Goal: Communication & Community: Answer question/provide support

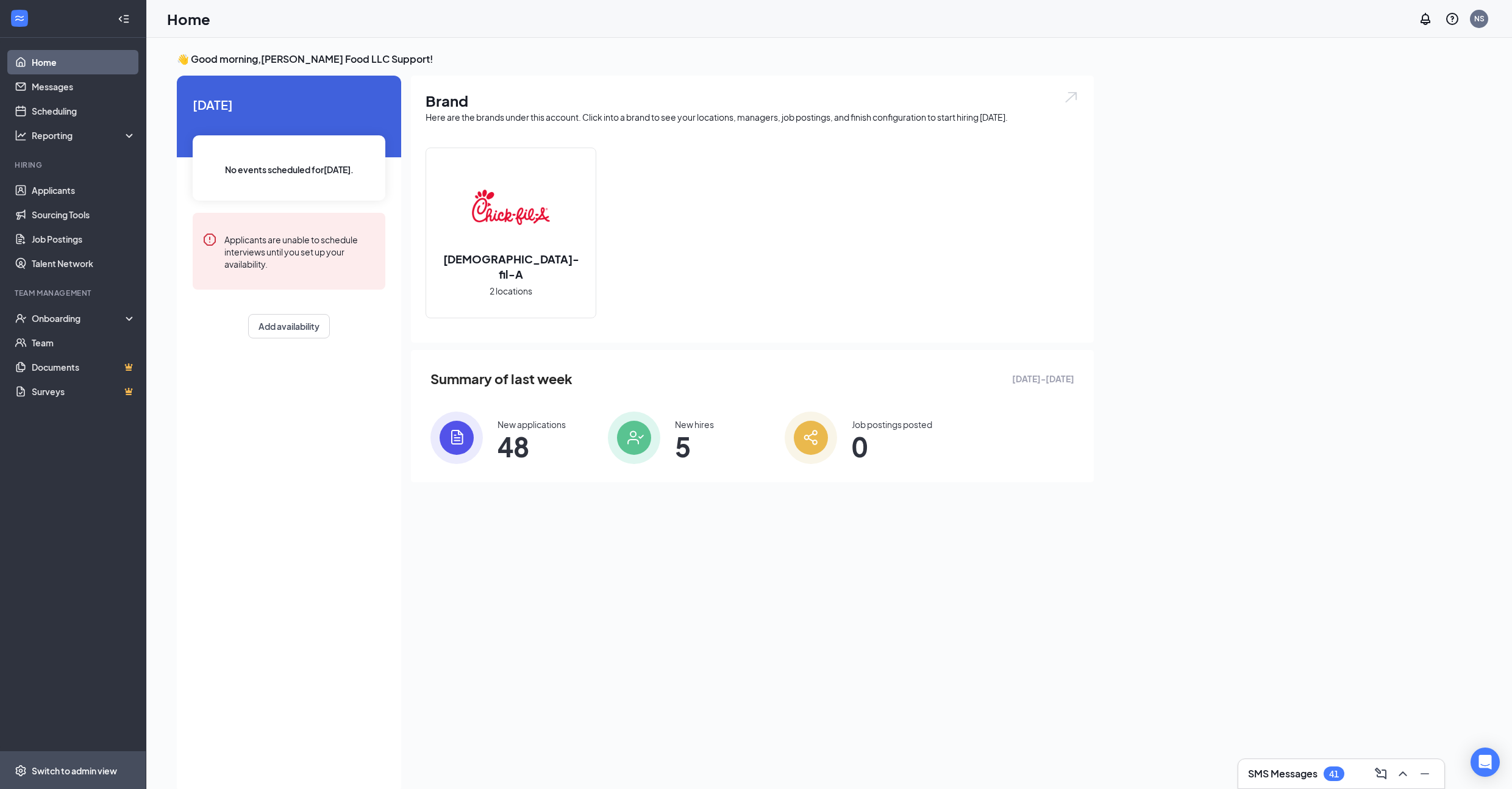
click at [53, 771] on div "Switch to admin view" at bounding box center [74, 770] width 85 height 12
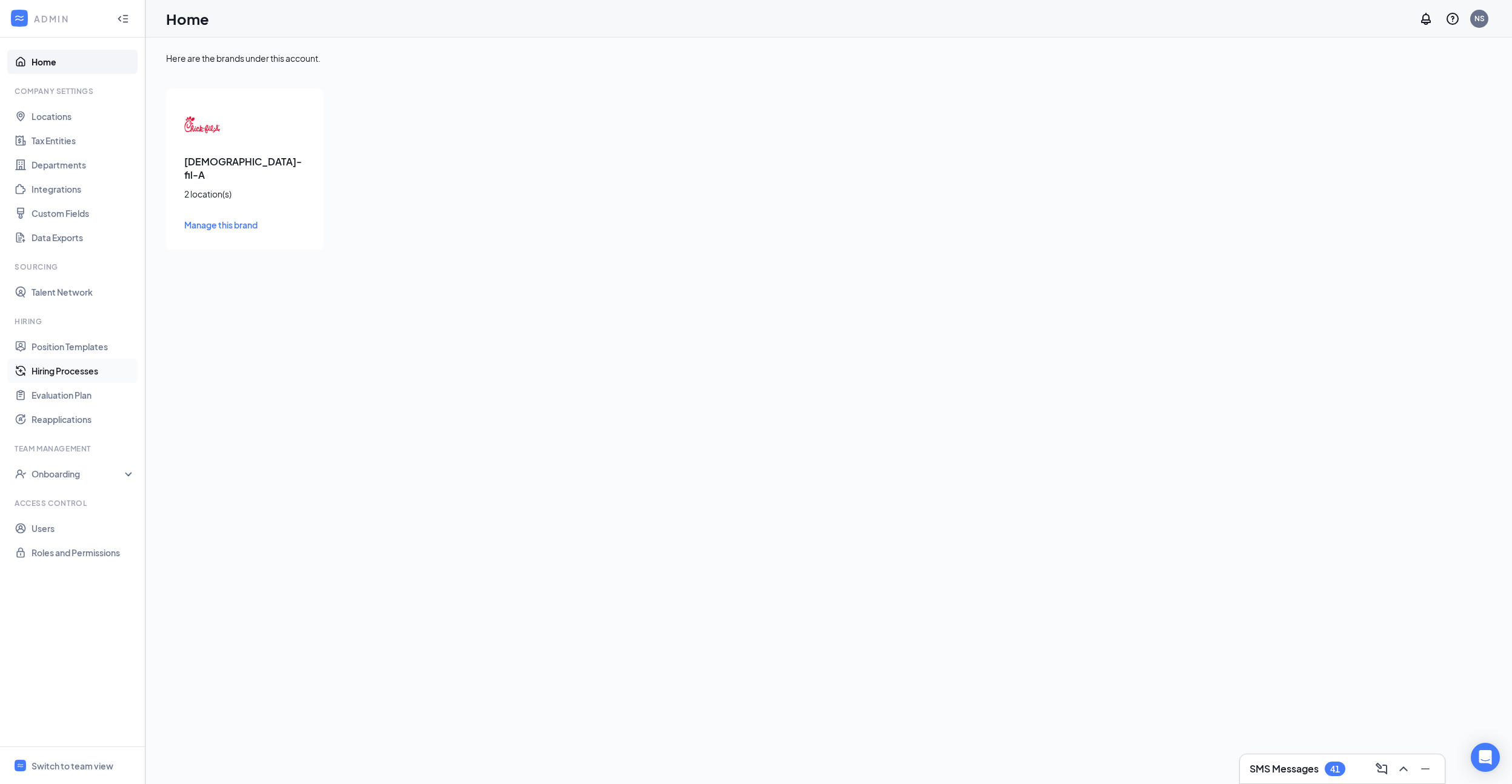
click at [71, 364] on link "Hiring Processes" at bounding box center [83, 371] width 104 height 24
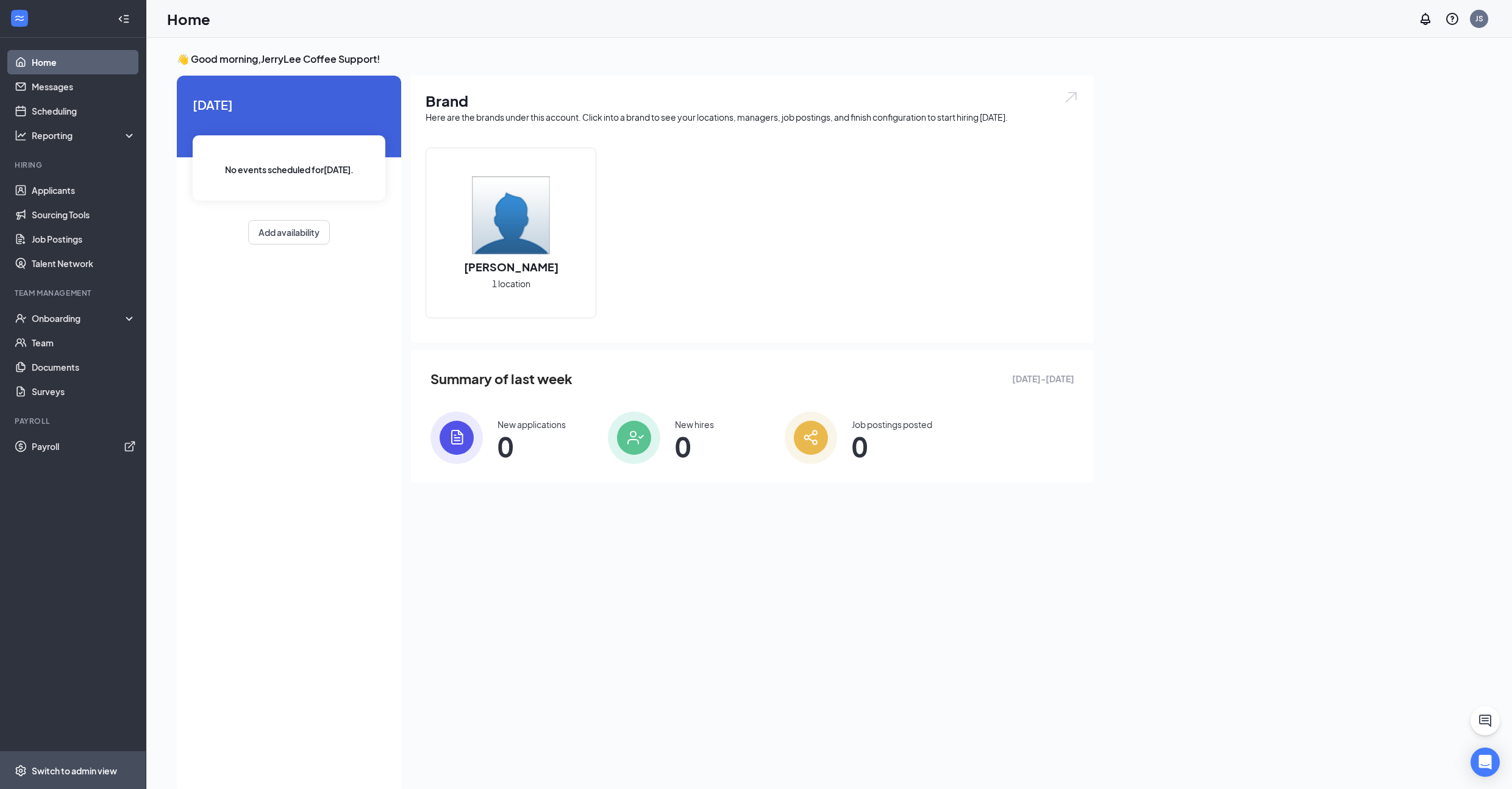
click at [64, 771] on div "Switch to admin view" at bounding box center [74, 770] width 85 height 12
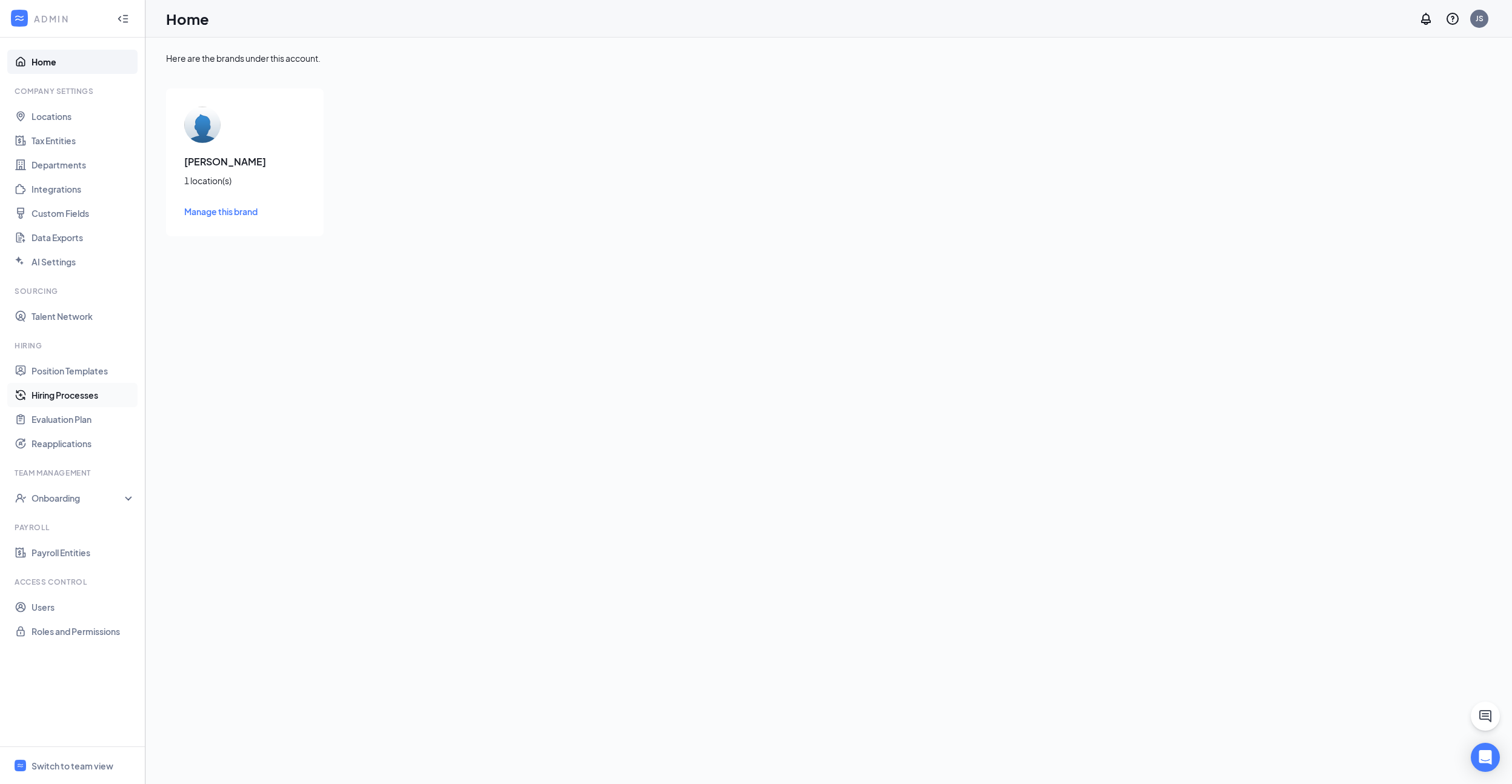
click at [77, 388] on link "Hiring Processes" at bounding box center [83, 394] width 104 height 24
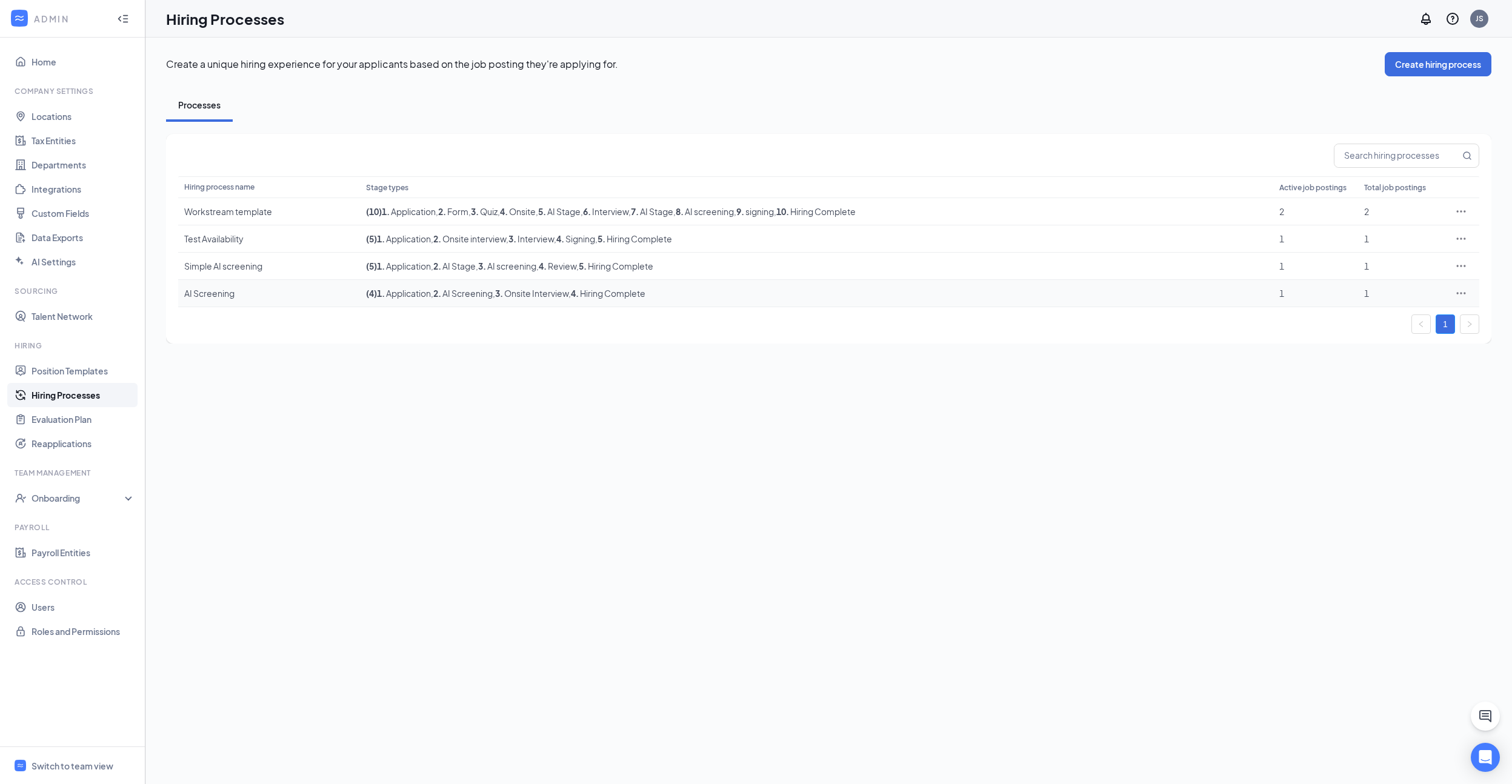
click at [216, 292] on div "AI Screening" at bounding box center [269, 292] width 169 height 12
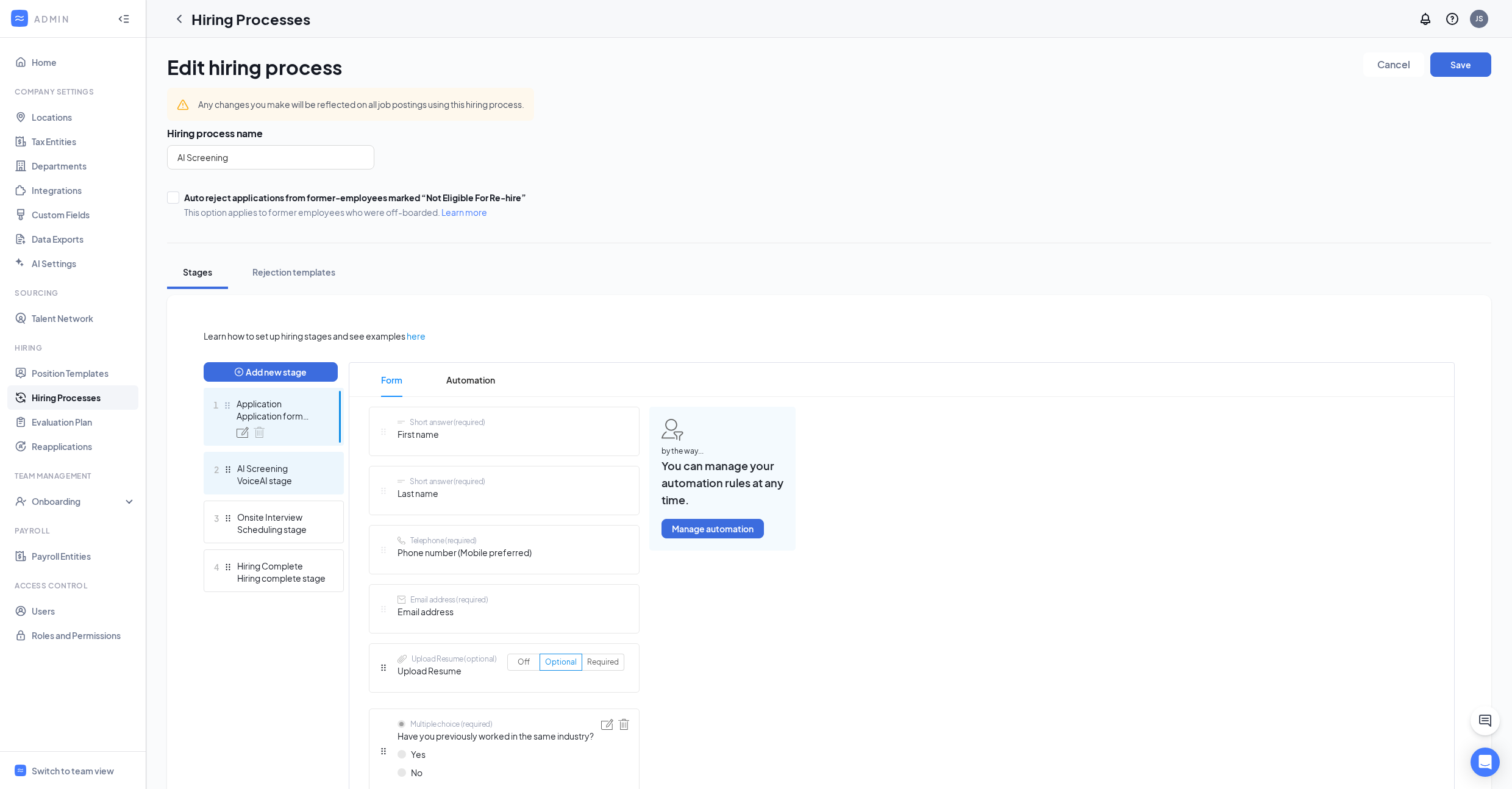
click at [306, 484] on div "VoiceAI stage" at bounding box center [282, 480] width 89 height 12
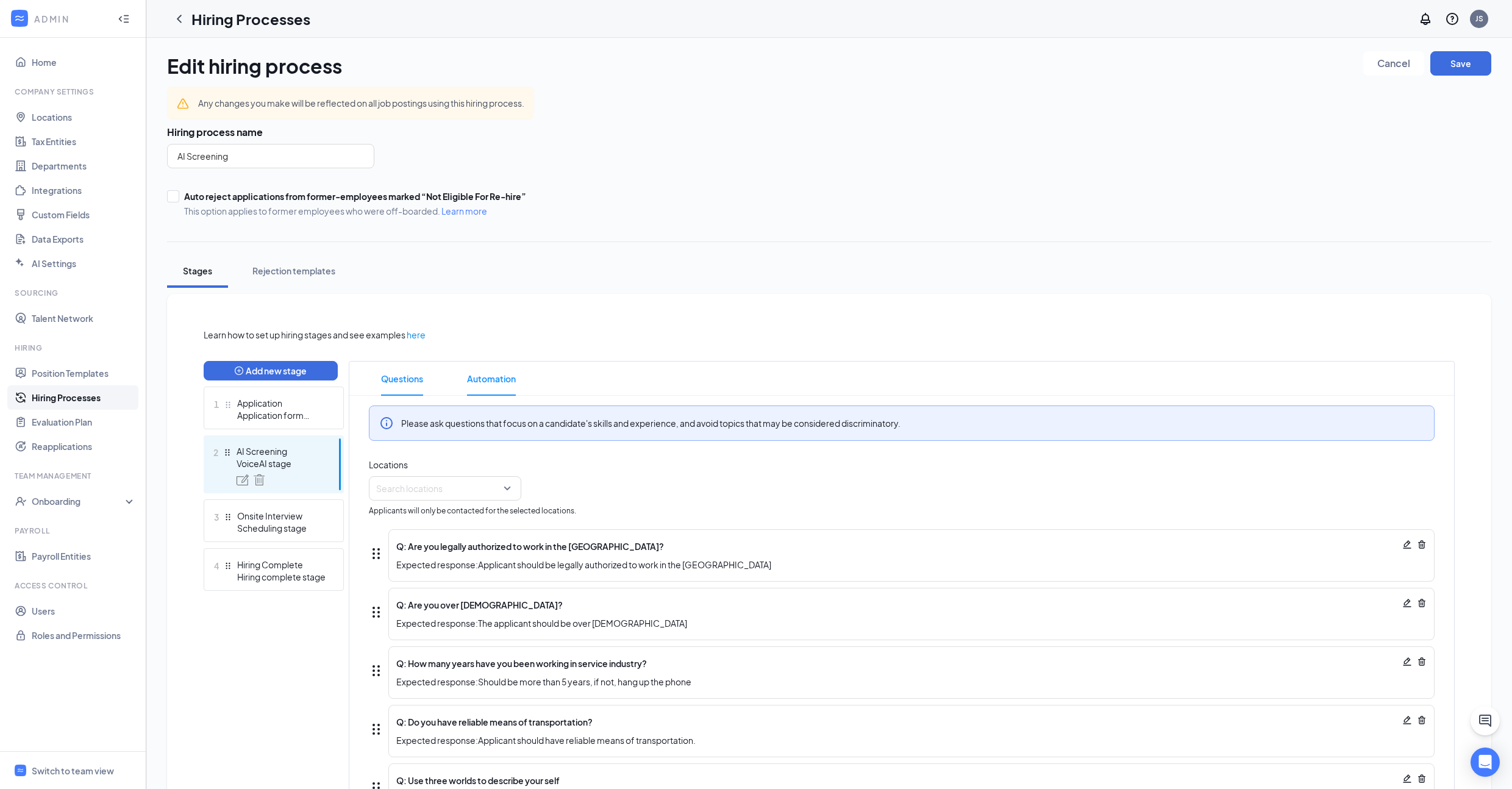
click at [500, 378] on span "Automation" at bounding box center [491, 379] width 49 height 34
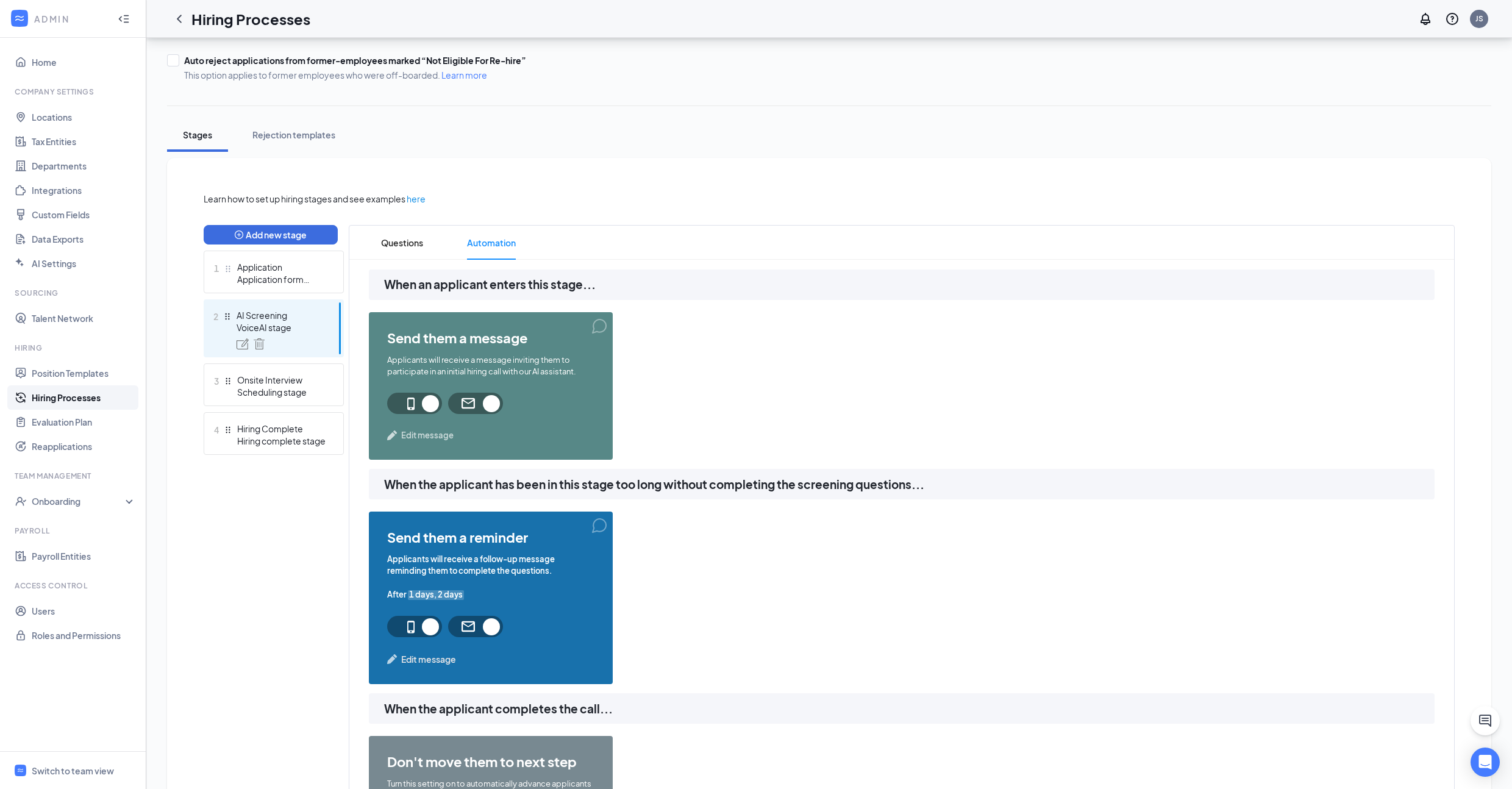
scroll to position [152, 0]
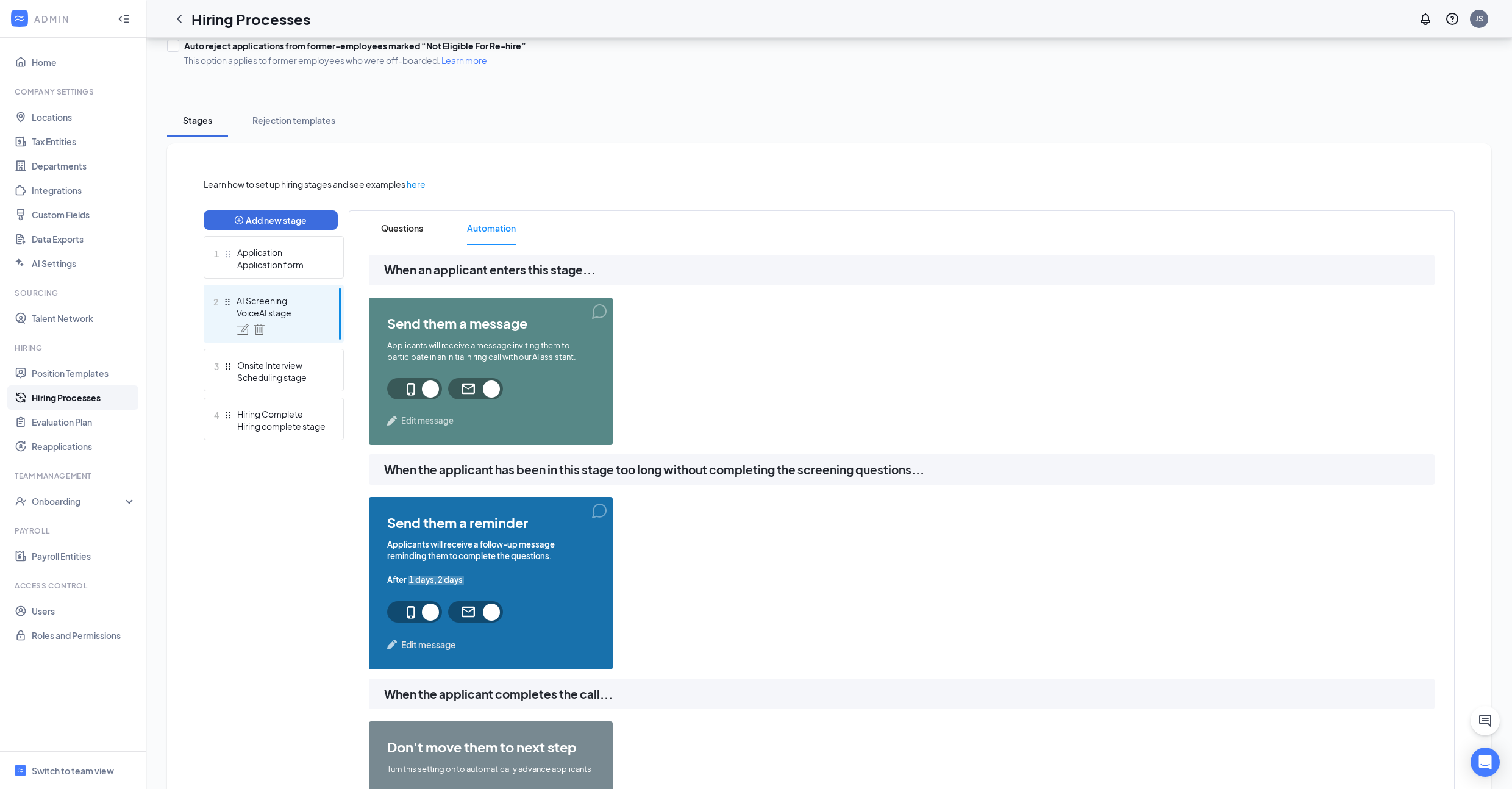
click at [427, 421] on span "Edit message" at bounding box center [427, 420] width 52 height 12
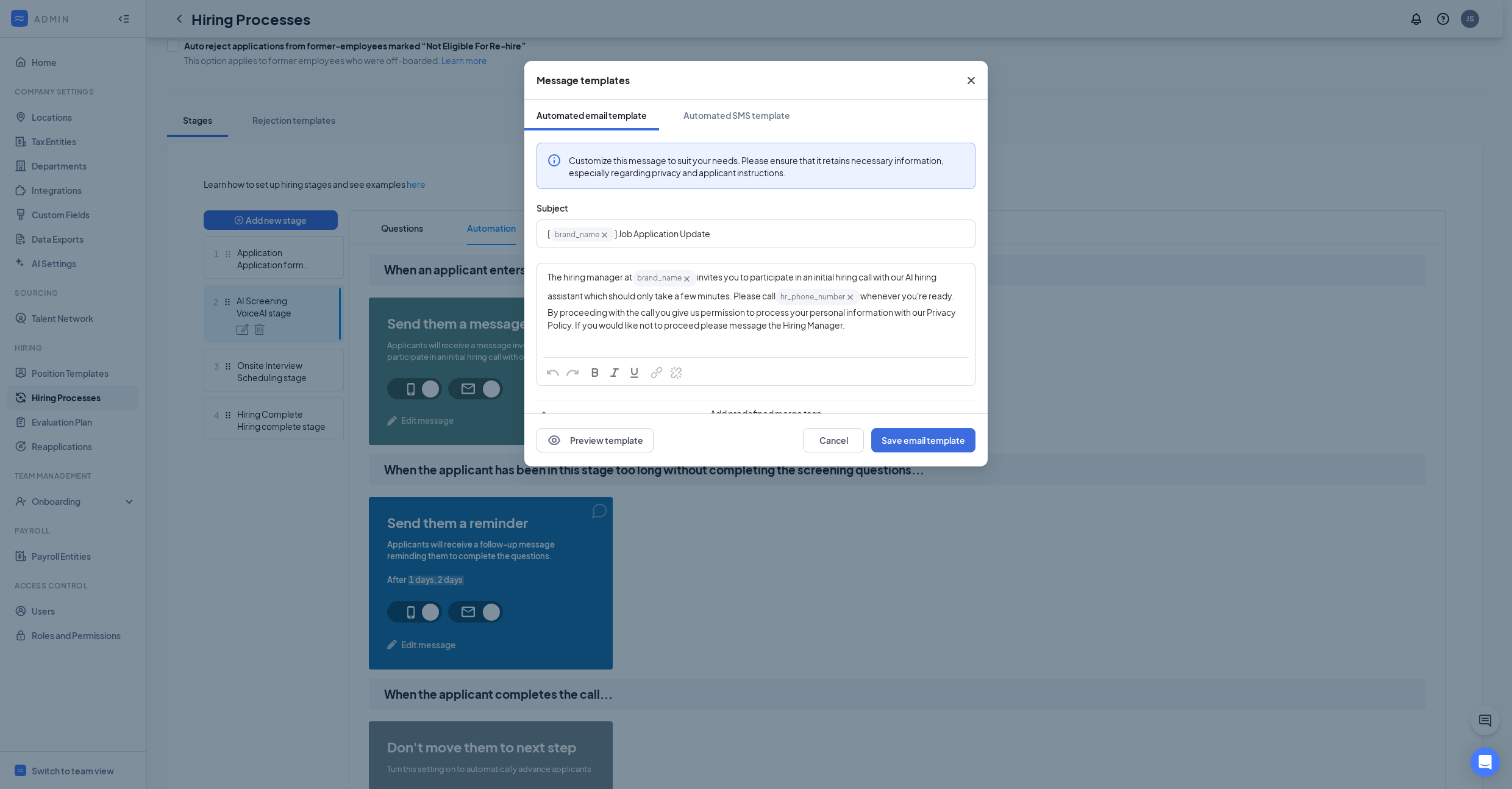
scroll to position [49, 0]
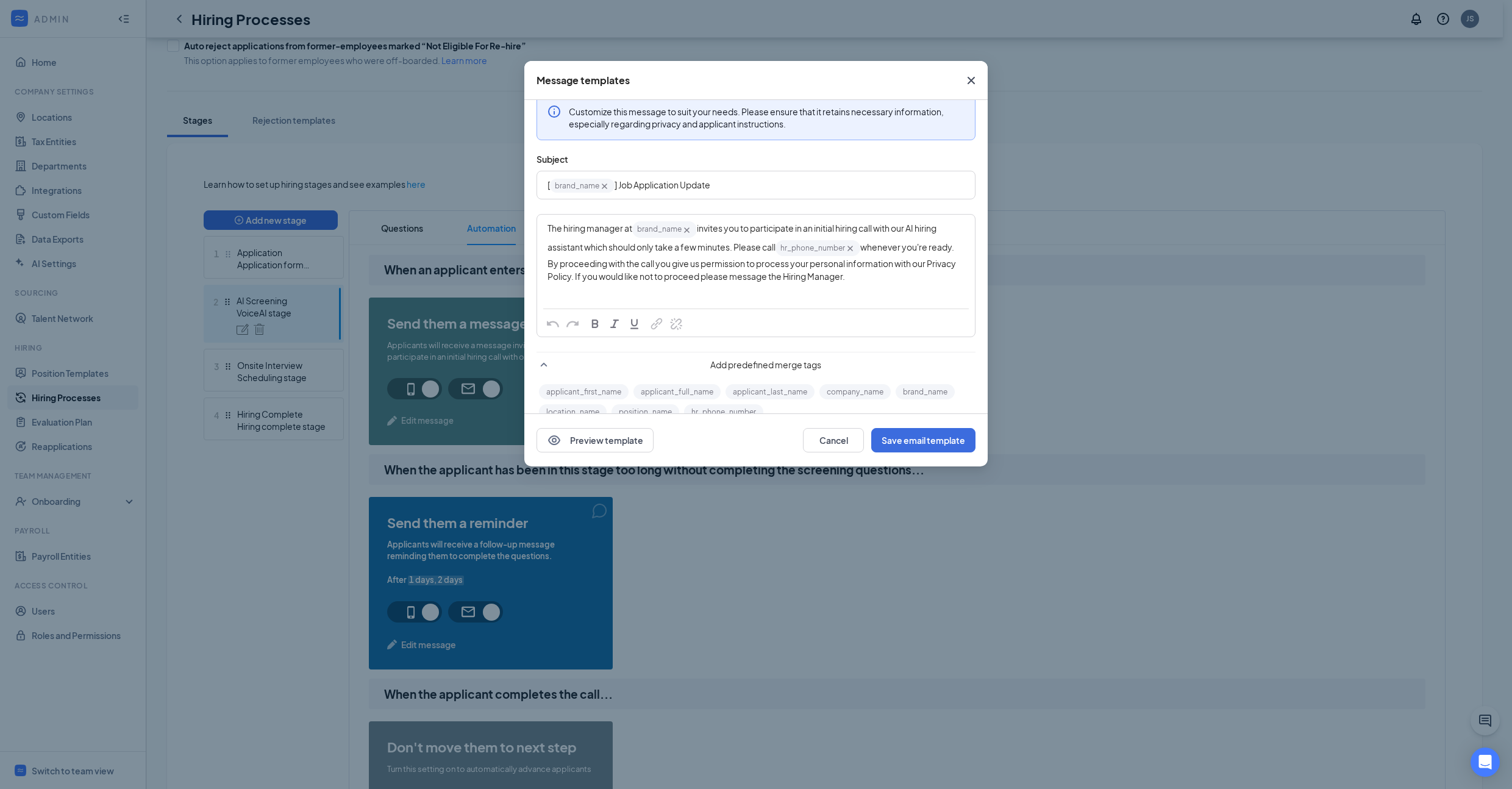
click at [740, 444] on div "Preview template Cancel Save email template" at bounding box center [755, 440] width 439 height 25
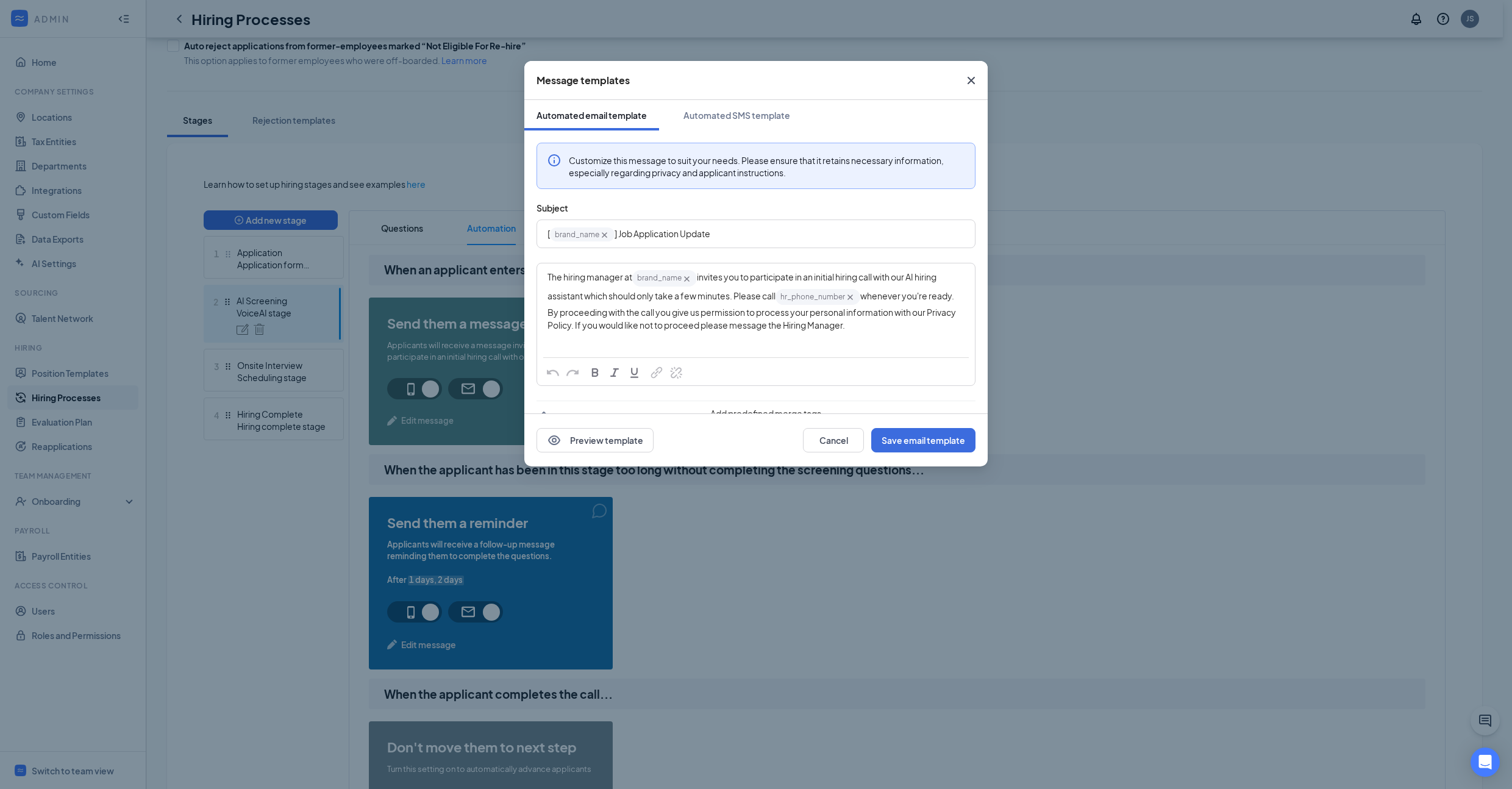
click at [1089, 448] on div "Message templates Automated email template Automated SMS template Customize thi…" at bounding box center [756, 394] width 1512 height 789
click at [960, 68] on span "Close" at bounding box center [971, 80] width 33 height 33
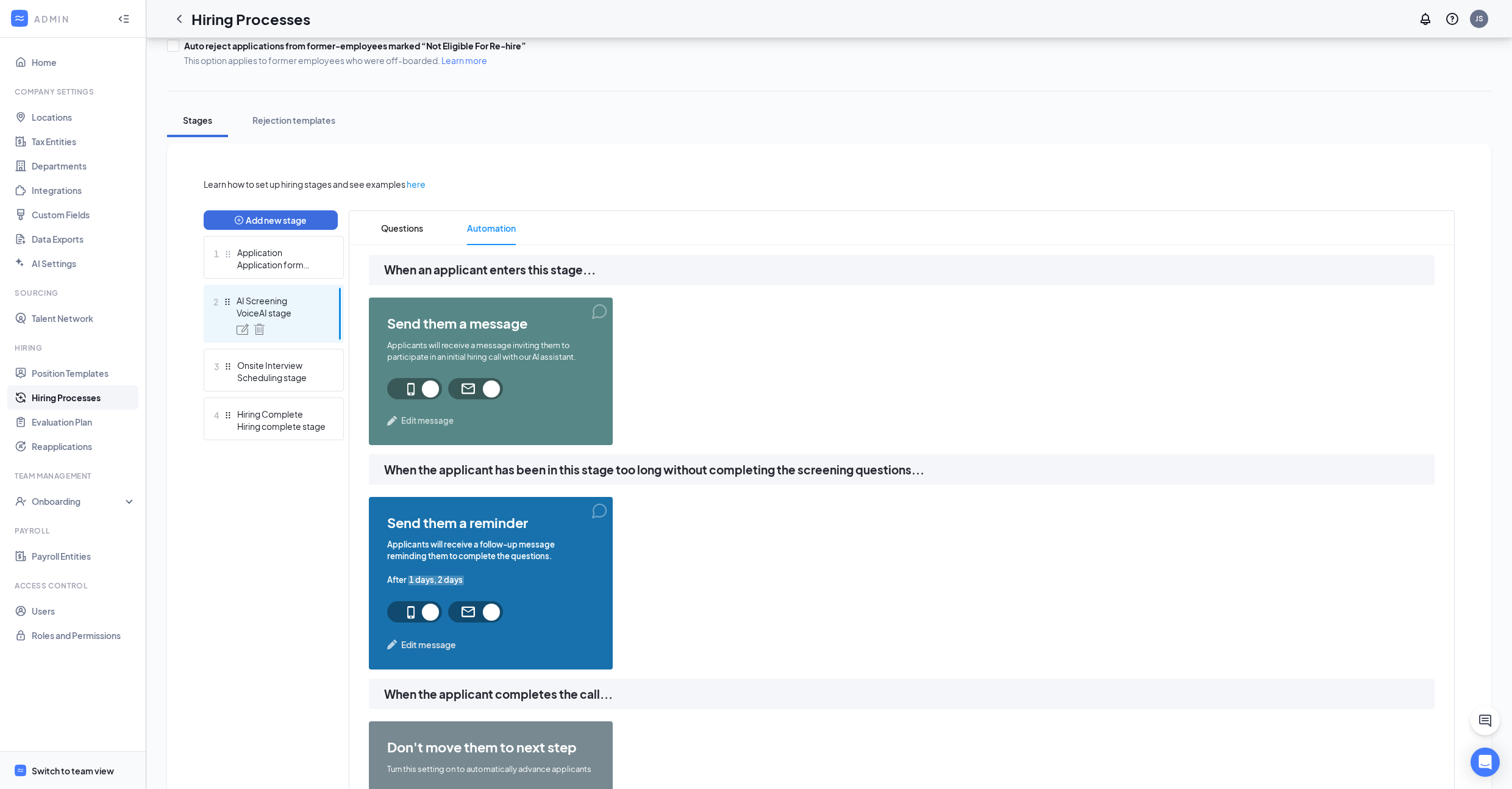
click at [78, 771] on div "Switch to team view" at bounding box center [73, 770] width 82 height 12
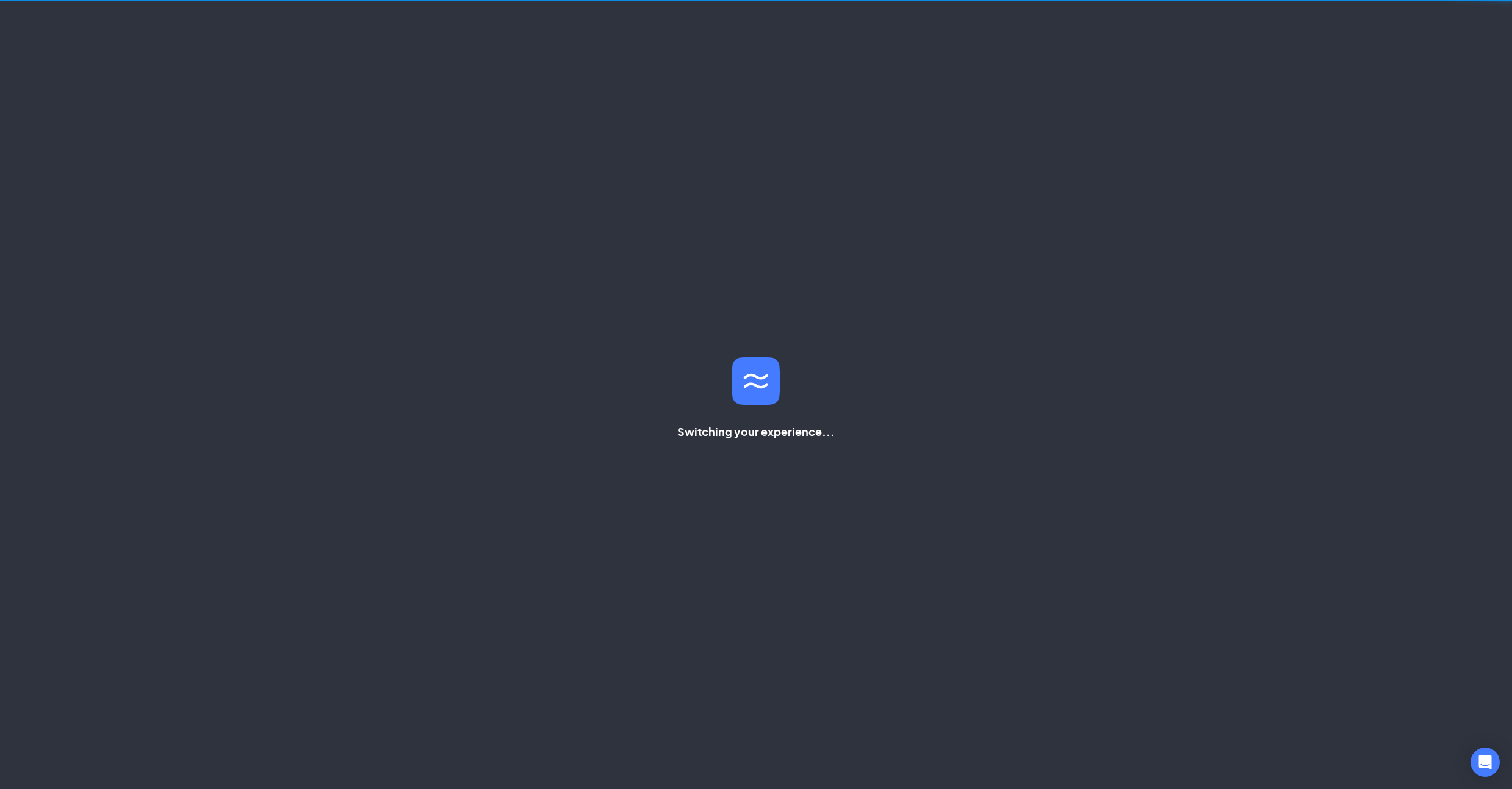
scroll to position [25, 0]
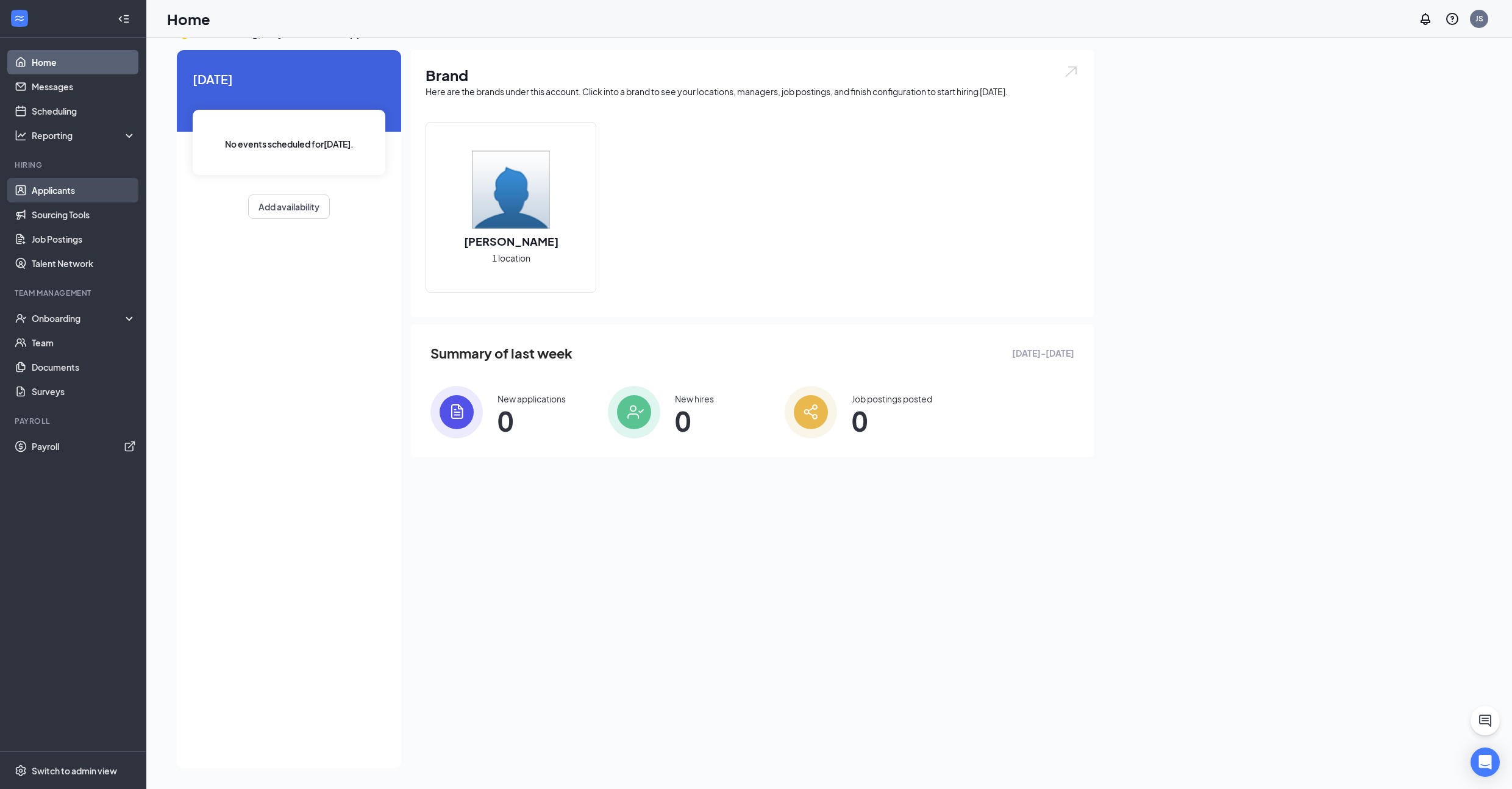
click at [85, 189] on link "Applicants" at bounding box center [84, 190] width 104 height 25
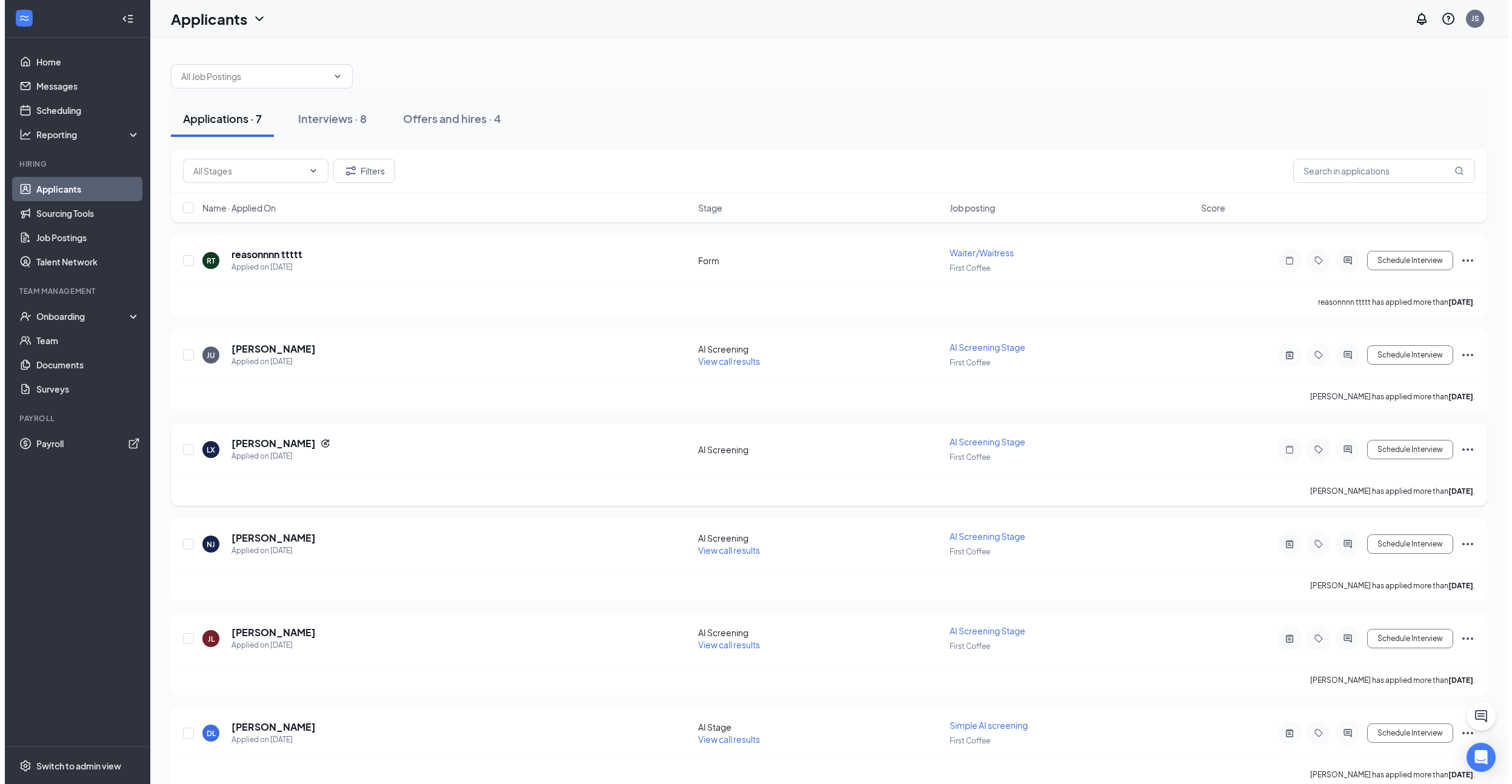
scroll to position [1, 0]
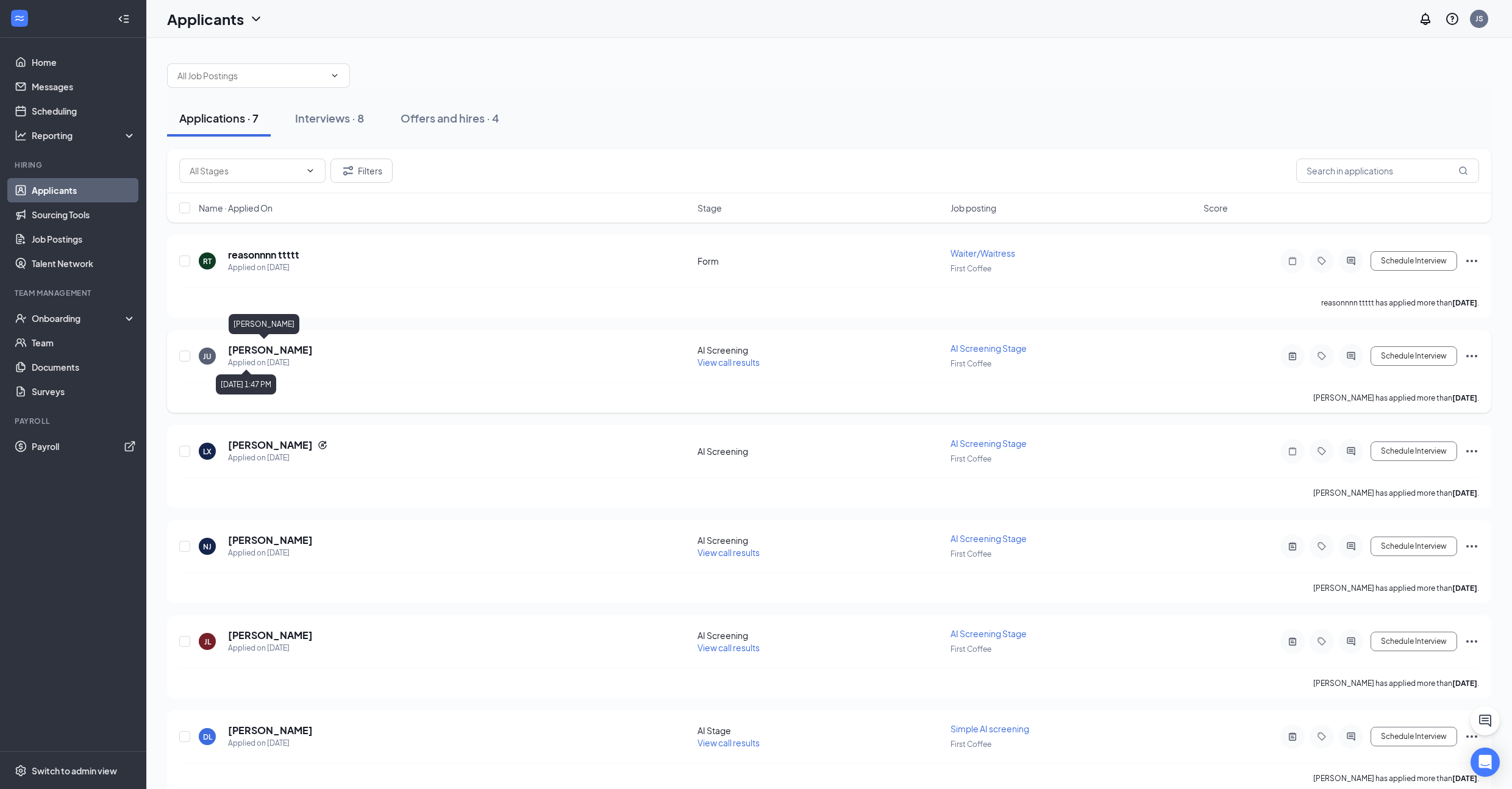
click at [260, 348] on h5 "Jerry US" at bounding box center [270, 350] width 84 height 13
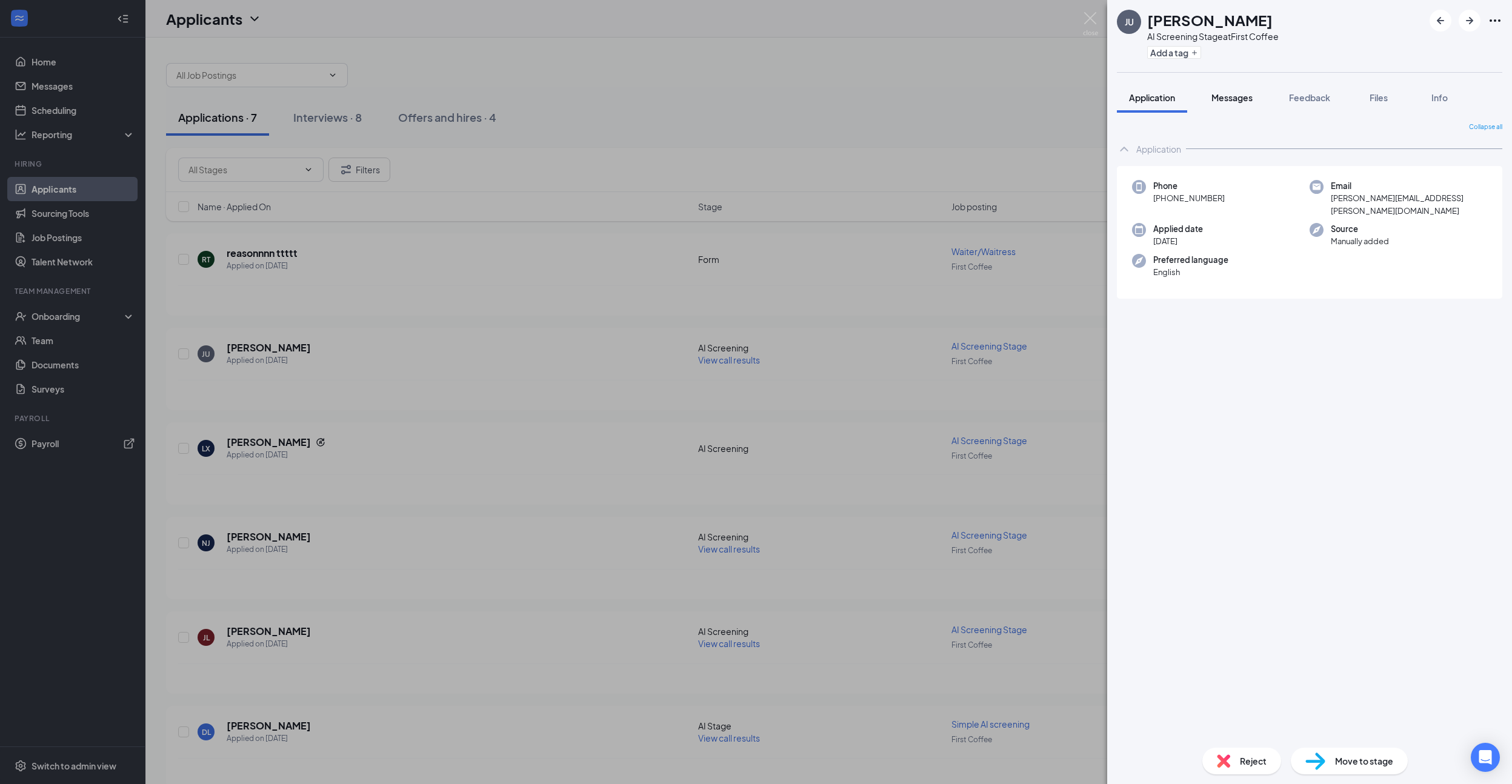
click at [1227, 96] on span "Messages" at bounding box center [1231, 98] width 41 height 11
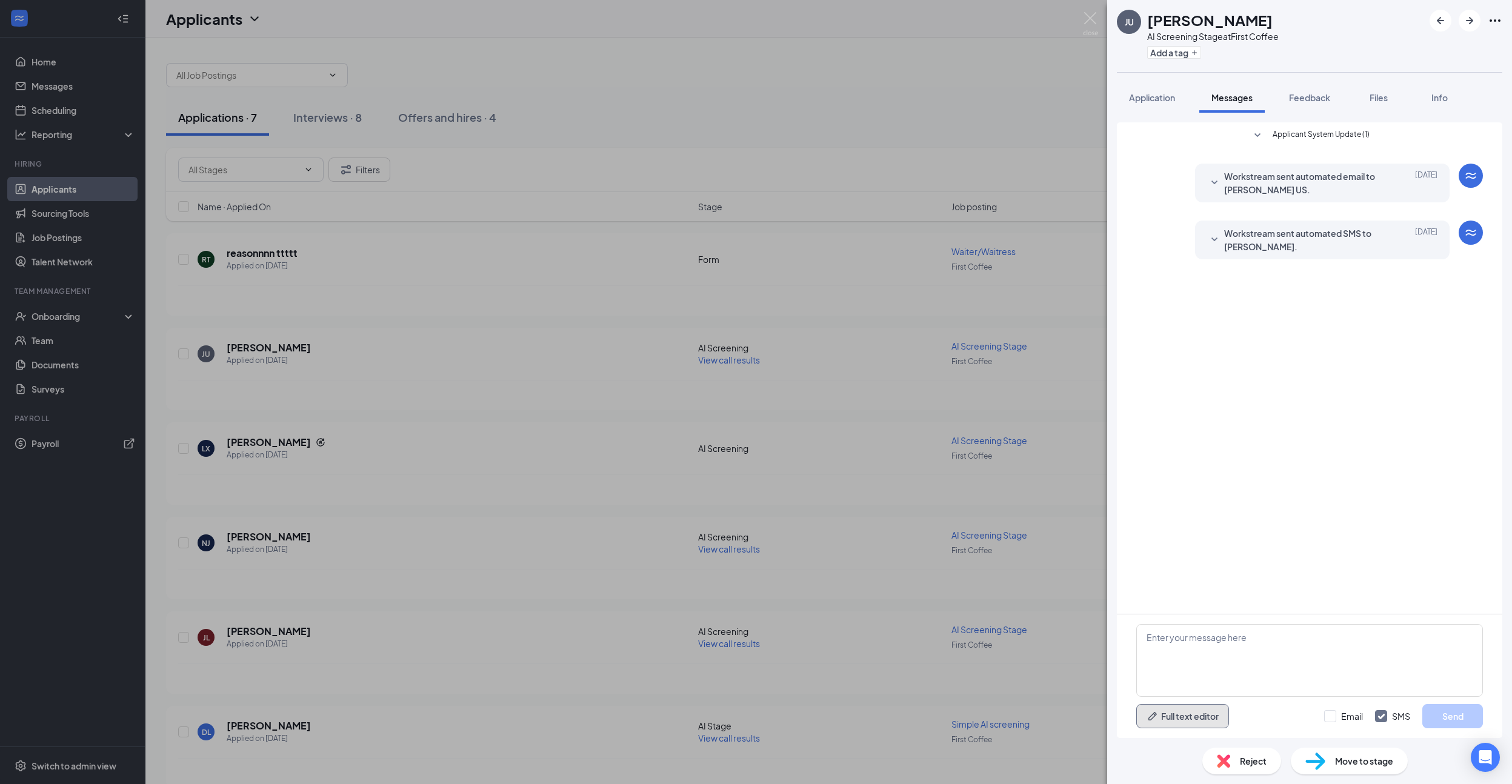
click at [1216, 716] on button "Full text editor" at bounding box center [1182, 715] width 92 height 24
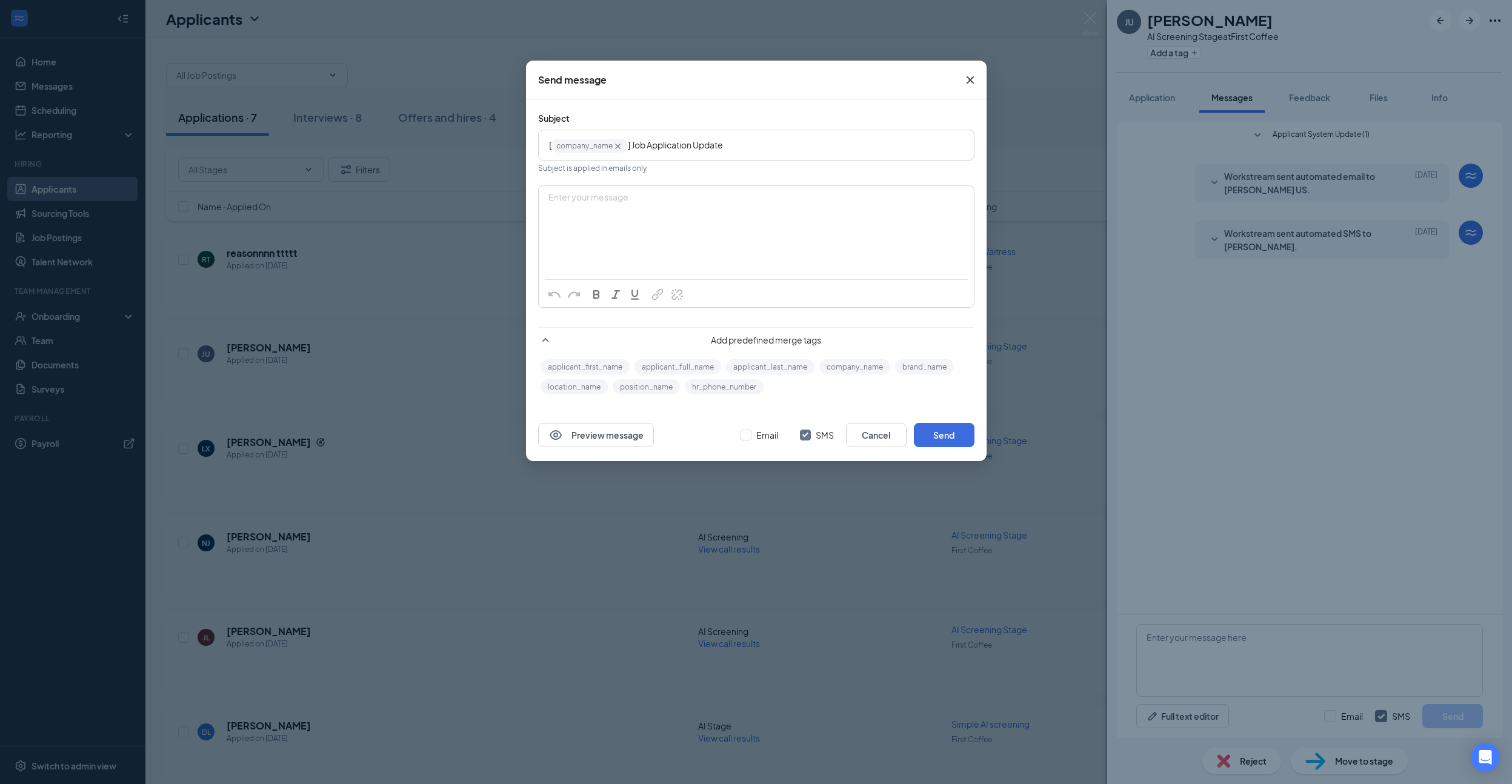
click at [607, 216] on div "Enter your message" at bounding box center [756, 217] width 434 height 61
click at [733, 384] on button "hr_phone_number" at bounding box center [724, 387] width 79 height 15
click at [600, 432] on button "Preview message" at bounding box center [595, 434] width 115 height 24
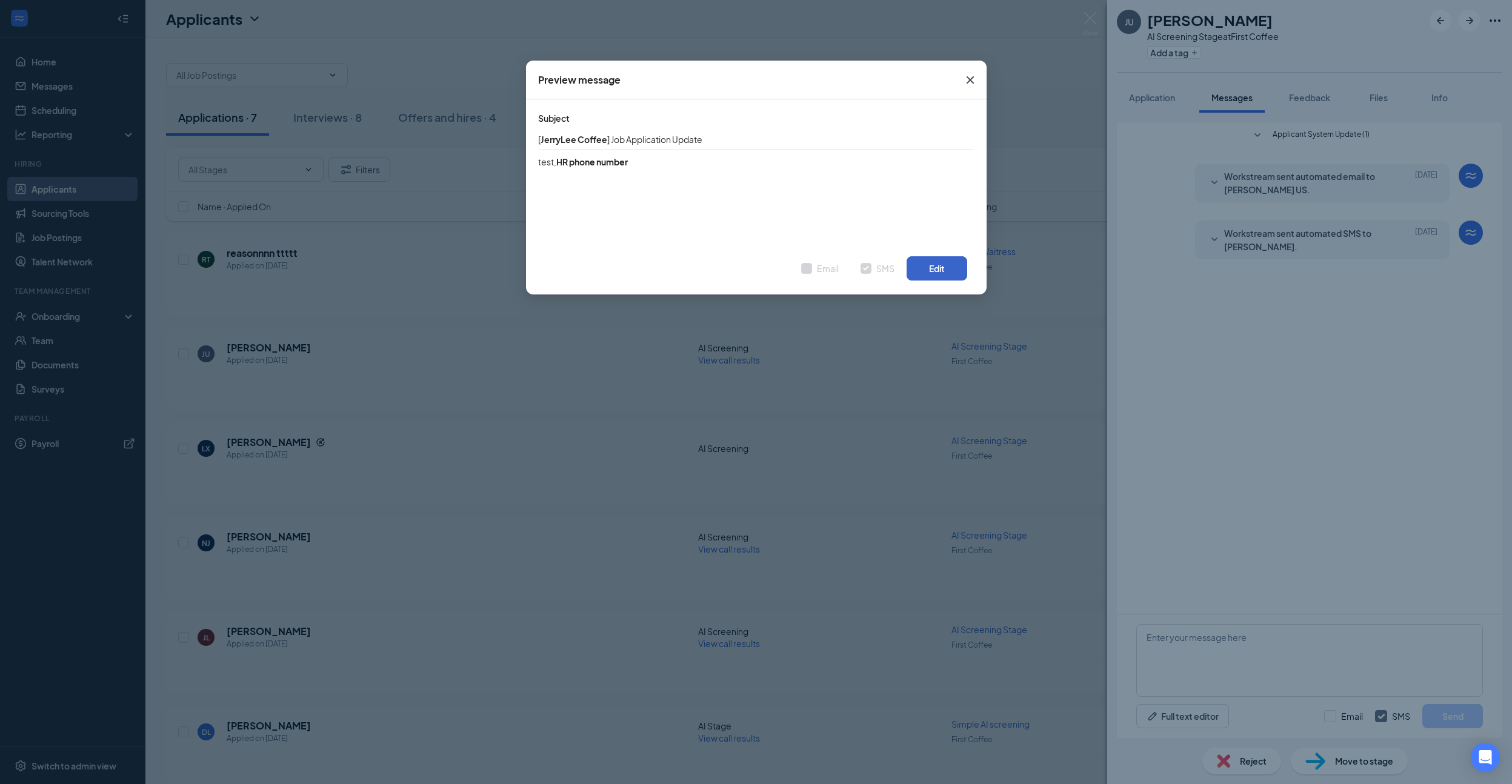
click at [921, 269] on button "Edit" at bounding box center [936, 268] width 61 height 24
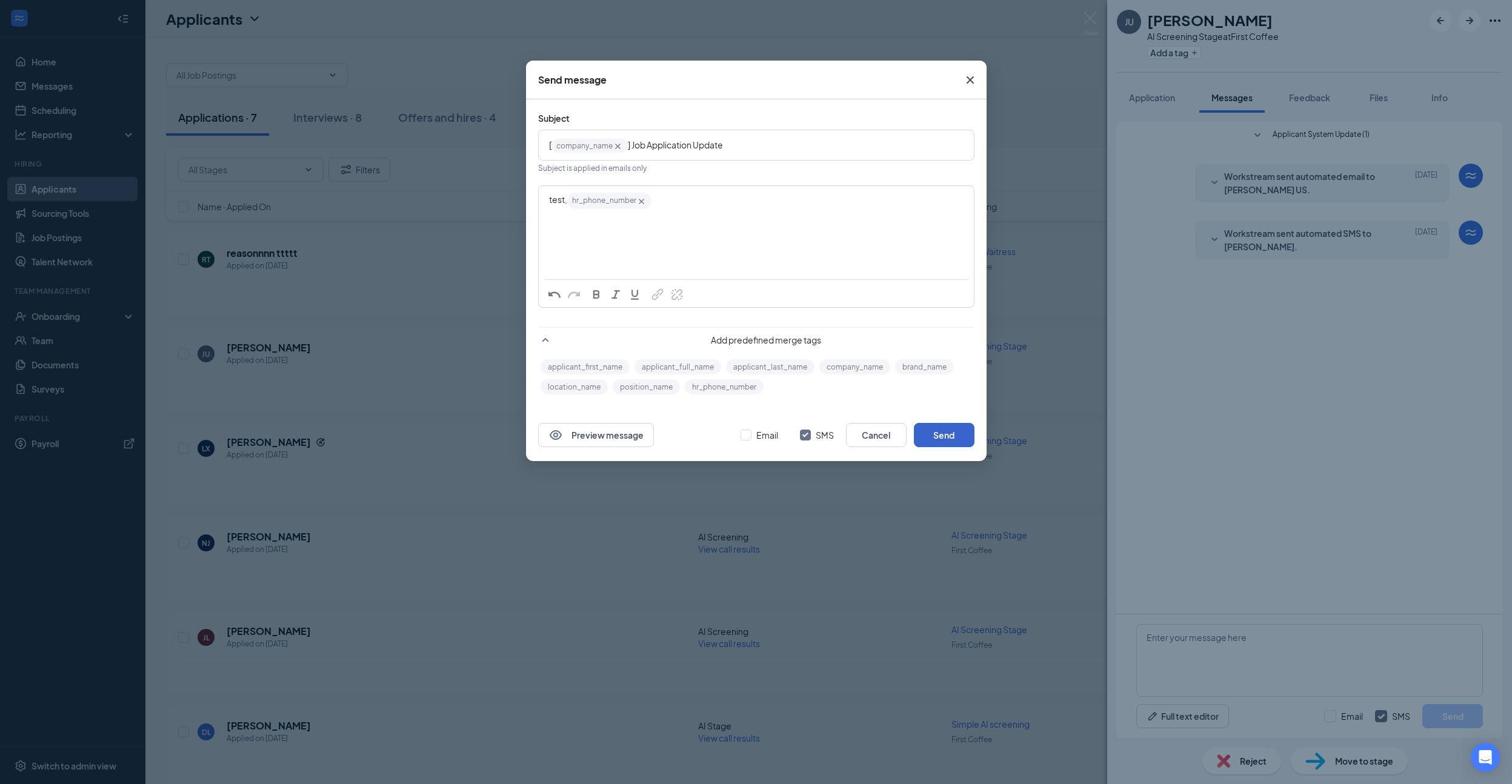
click at [945, 436] on button "Send" at bounding box center [944, 434] width 61 height 24
